Goal: Task Accomplishment & Management: Manage account settings

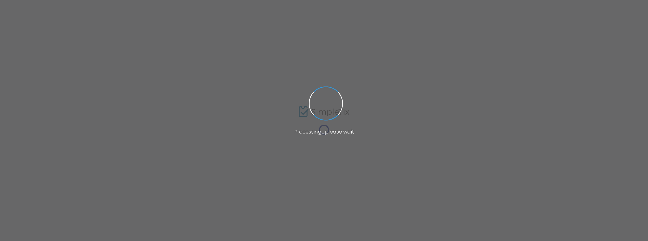
type input "TBA"
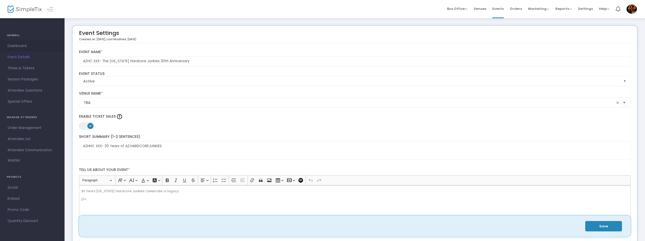
click at [18, 46] on span "Dashboard" at bounding box center [32, 46] width 49 height 7
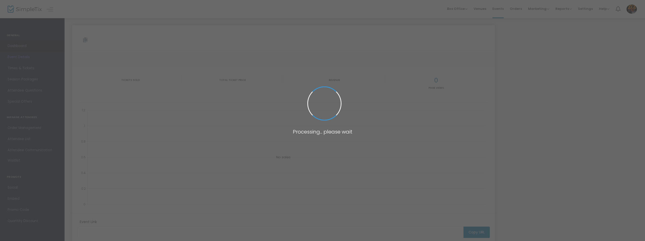
type input "[URL][DOMAIN_NAME][US_STATE]"
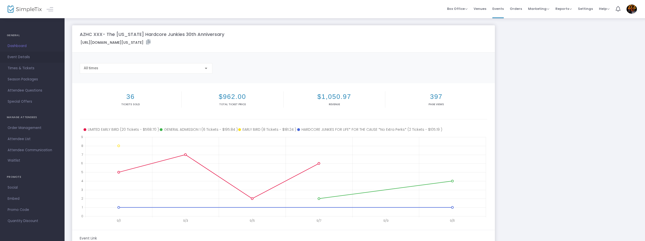
click at [18, 55] on span "Event Details" at bounding box center [32, 57] width 49 height 7
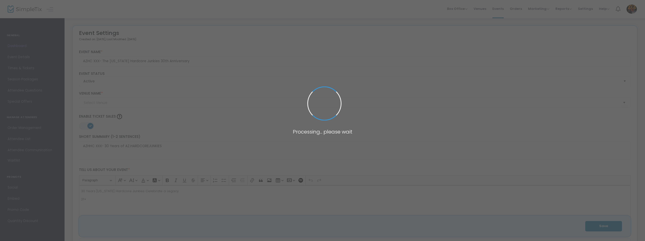
type input "TBA"
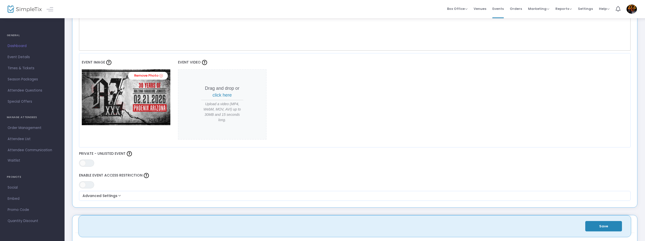
scroll to position [93, 0]
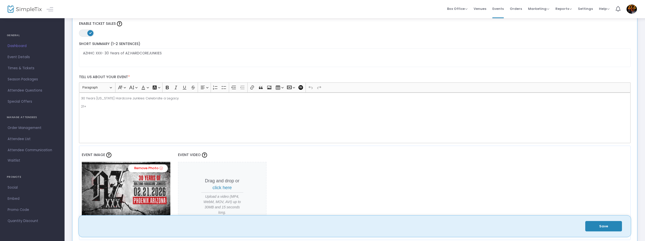
click at [100, 108] on p "21+" at bounding box center [354, 106] width 547 height 5
click at [81, 106] on p "21+" at bounding box center [354, 106] width 547 height 5
click at [89, 106] on p "21+" at bounding box center [354, 106] width 547 height 5
click at [593, 224] on button "Save" at bounding box center [603, 226] width 37 height 10
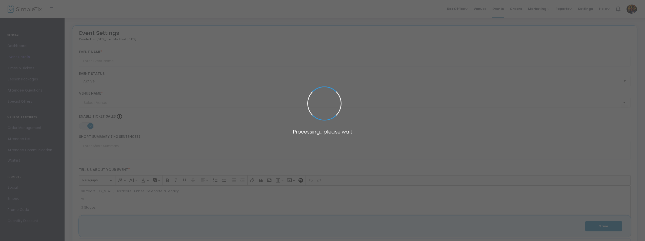
type input "AZHC XXX- The [US_STATE] Hardcore Junkies 30th Anniversary"
type textarea "AZHHC XXX- 30 Years of AZ.HARDCOREJUNKIES"
type input "Buy Tickets"
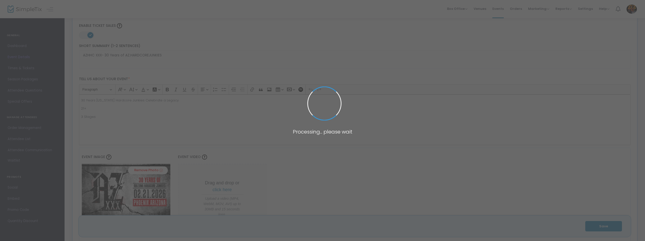
type input "TBA"
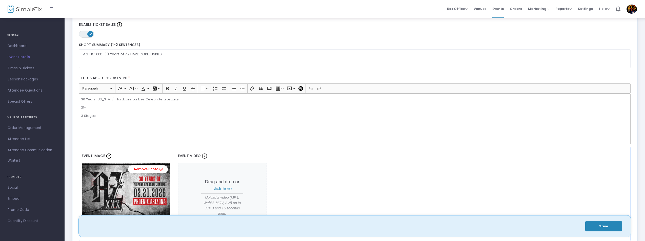
scroll to position [93, 0]
click at [18, 44] on span "Dashboard" at bounding box center [32, 46] width 49 height 7
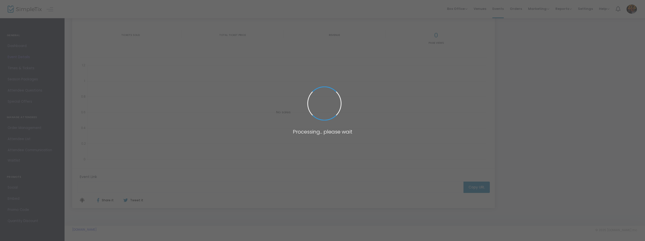
type input "[URL][DOMAIN_NAME][US_STATE]"
